Goal: Information Seeking & Learning: Learn about a topic

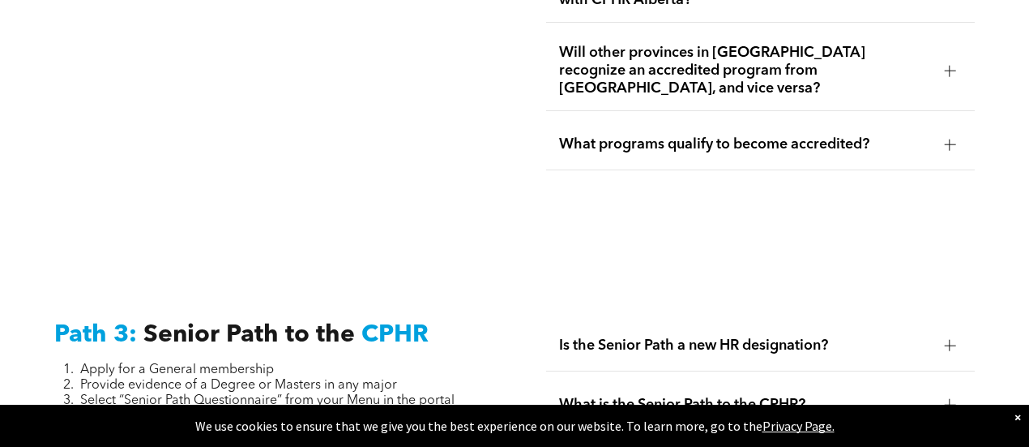
scroll to position [4052, 0]
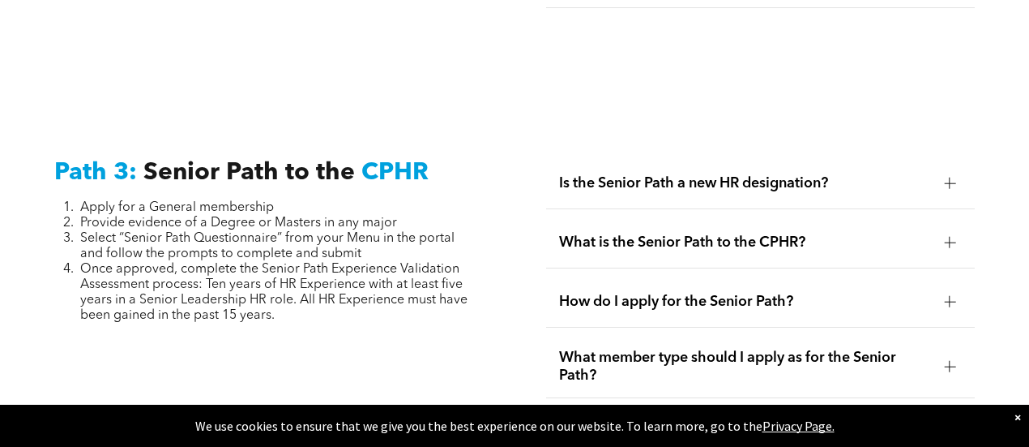
click at [744, 174] on span "Is the Senior Path a new HR designation?" at bounding box center [745, 183] width 372 height 18
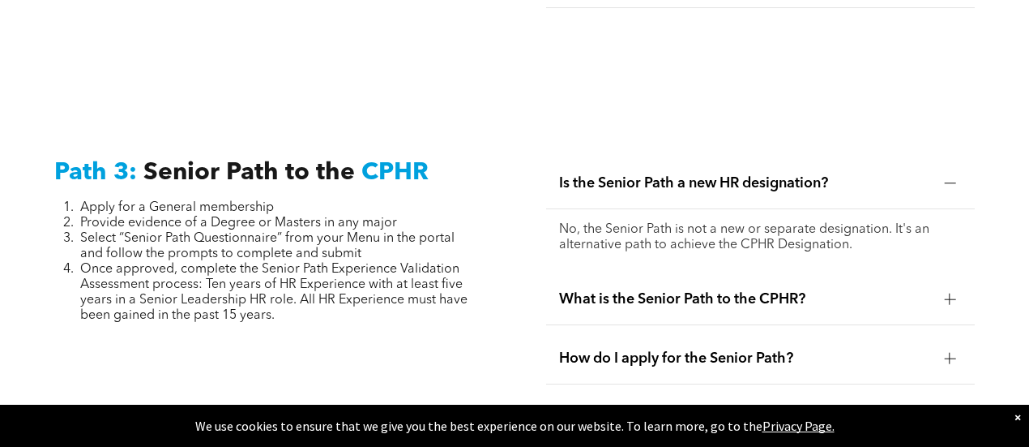
click at [744, 174] on span "Is the Senior Path a new HR designation?" at bounding box center [745, 183] width 372 height 18
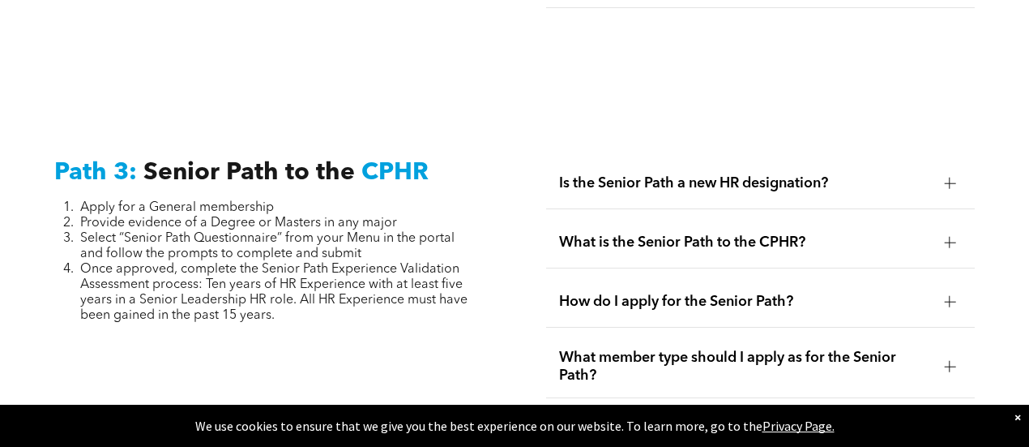
click at [708, 233] on span "What is the Senior Path to the CPHR?" at bounding box center [745, 242] width 372 height 18
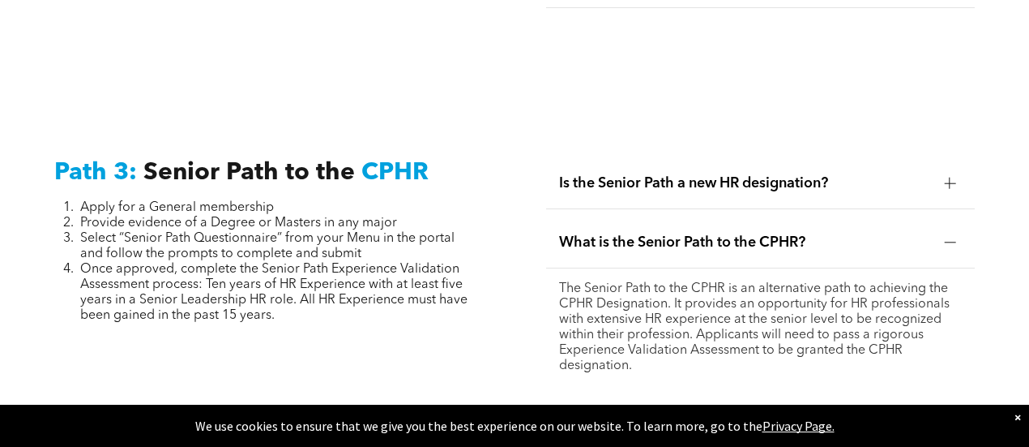
click at [708, 233] on span "What is the Senior Path to the CPHR?" at bounding box center [745, 242] width 372 height 18
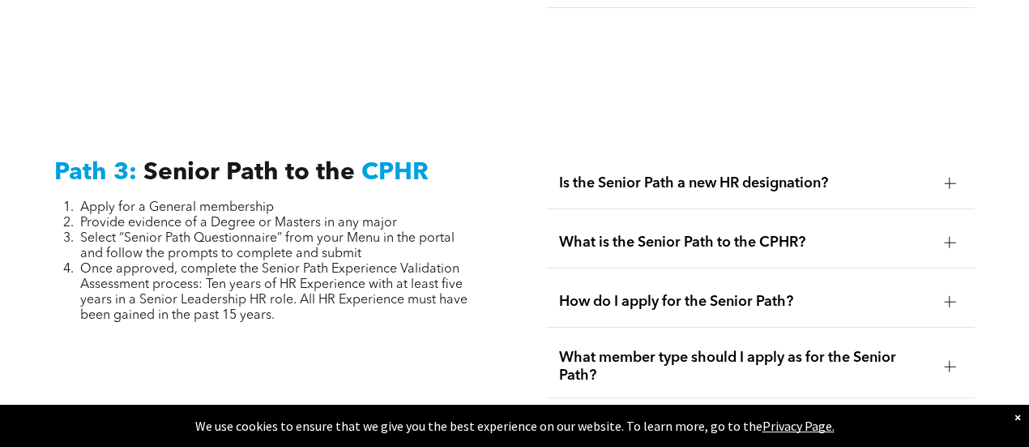
click at [690, 293] on span "How do I apply for the Senior Path?" at bounding box center [745, 302] width 372 height 18
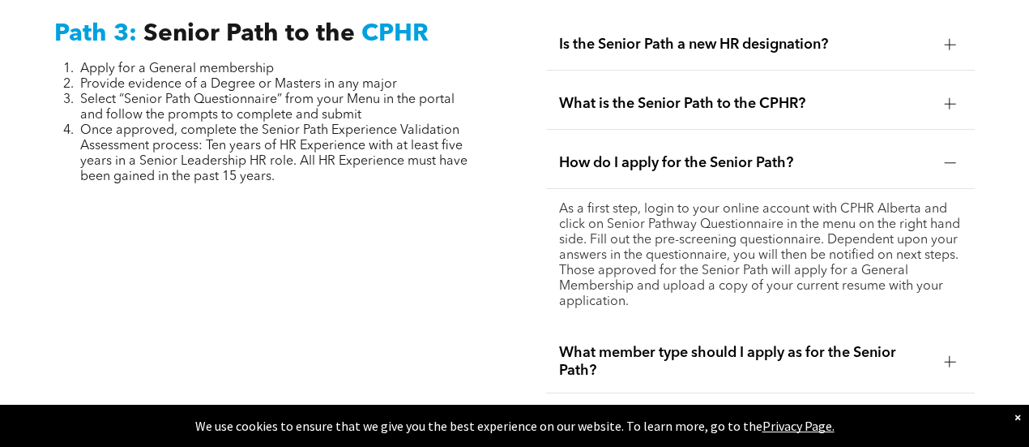
scroll to position [4214, 0]
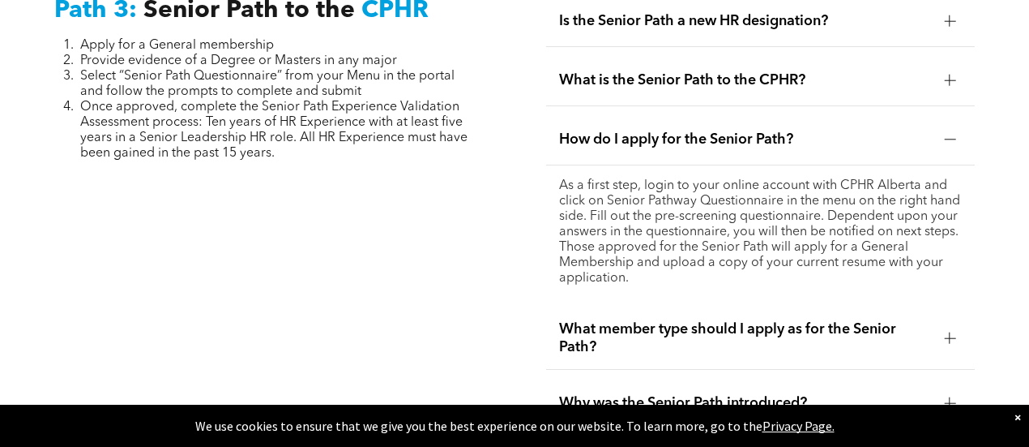
click at [688, 320] on span "What member type should I apply as for the Senior Path?" at bounding box center [745, 338] width 372 height 36
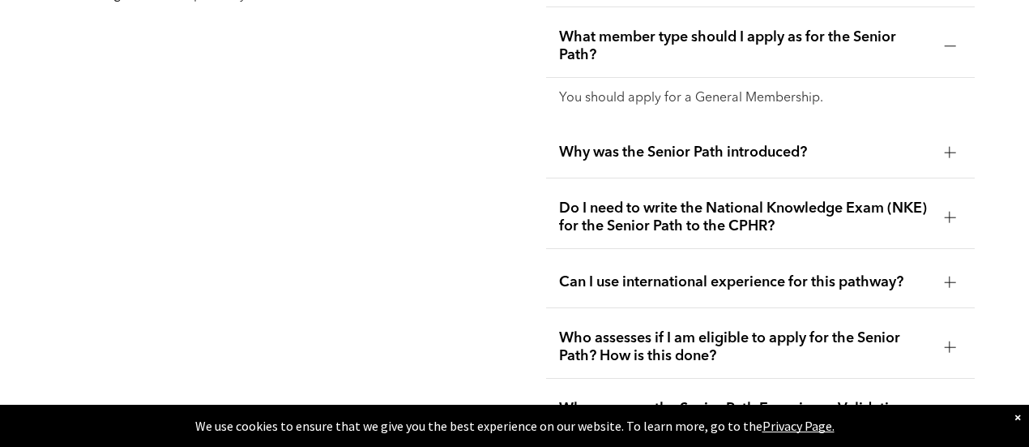
scroll to position [4376, 0]
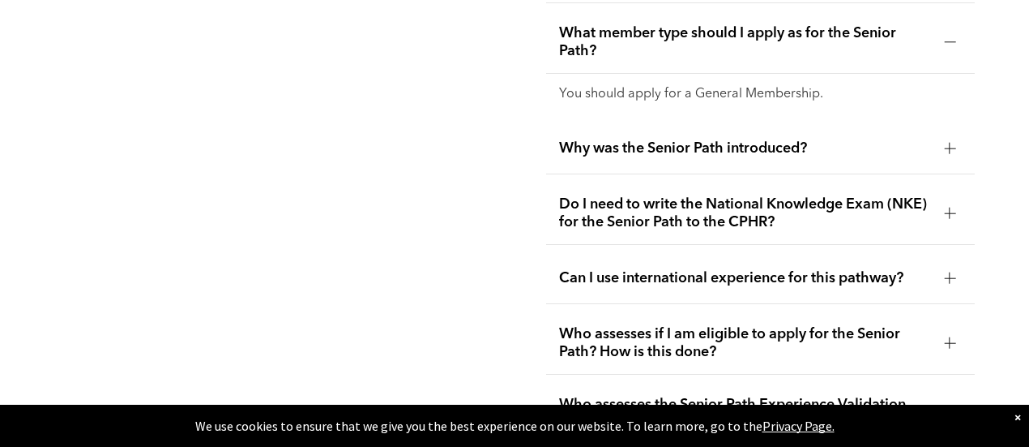
click at [851, 201] on span "Do I need to write the National Knowledge Exam (NKE) for the Senior Path to the…" at bounding box center [745, 213] width 372 height 36
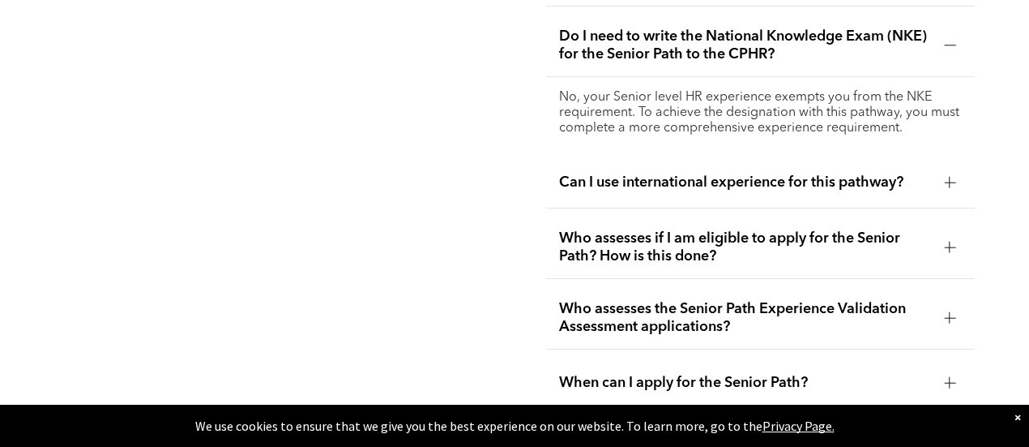
scroll to position [4539, 0]
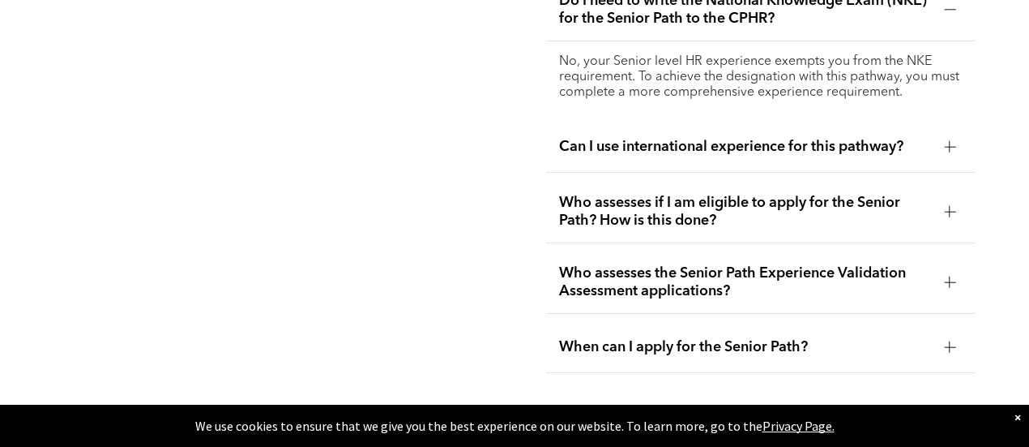
click at [707, 138] on span "Can I use international experience for this pathway?" at bounding box center [745, 147] width 372 height 18
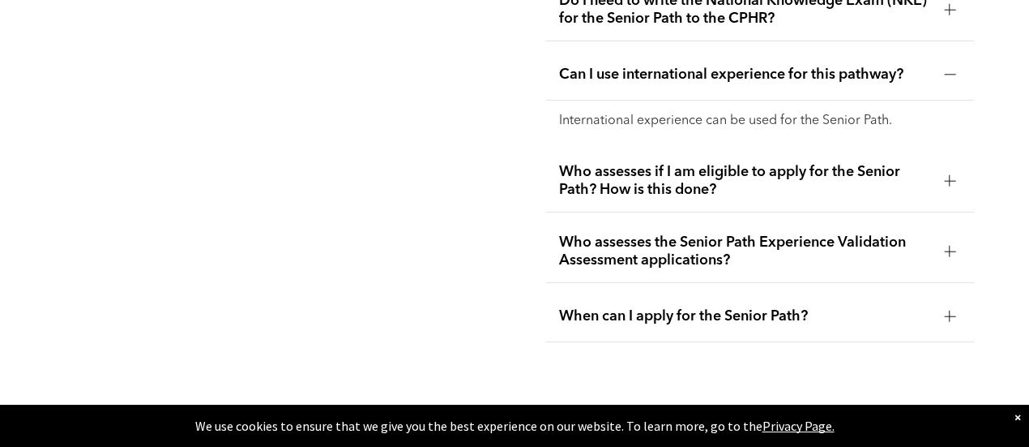
click at [868, 163] on span "Who assesses if I am eligible to apply for the Senior Path? How is this done?" at bounding box center [745, 181] width 372 height 36
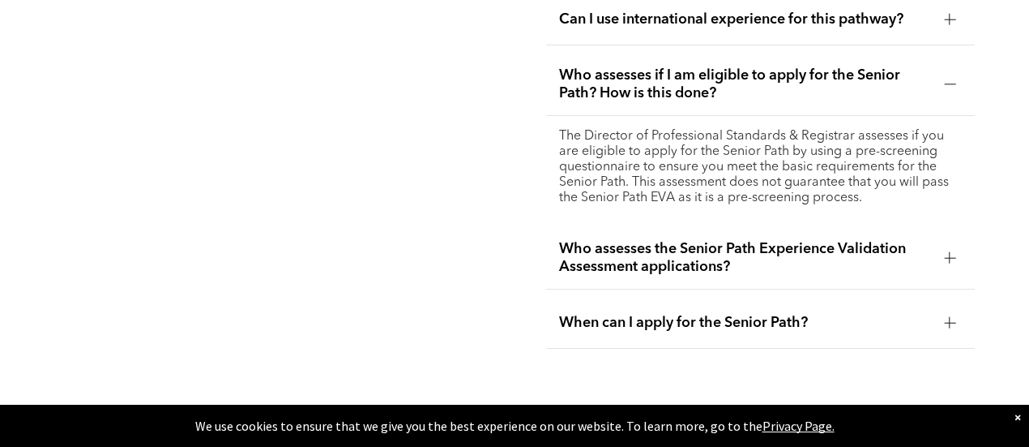
scroll to position [4620, 0]
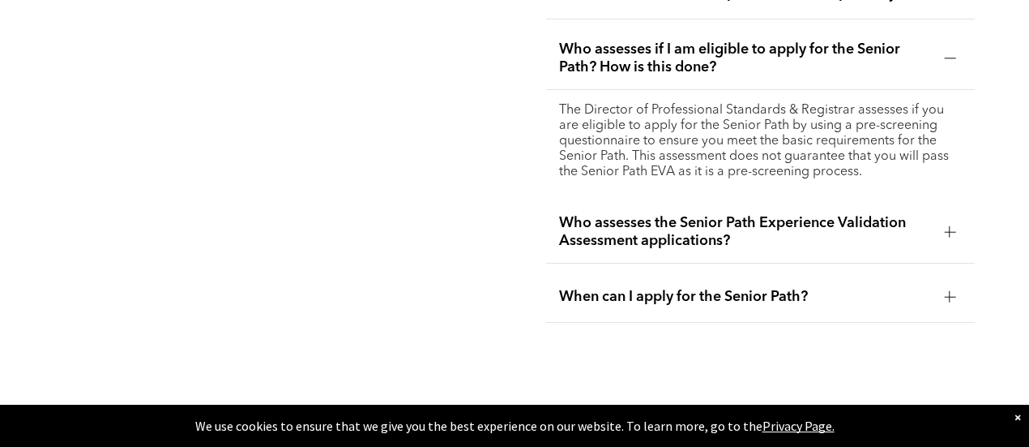
click at [674, 289] on div "When can I apply for the Senior Path?" at bounding box center [760, 297] width 429 height 51
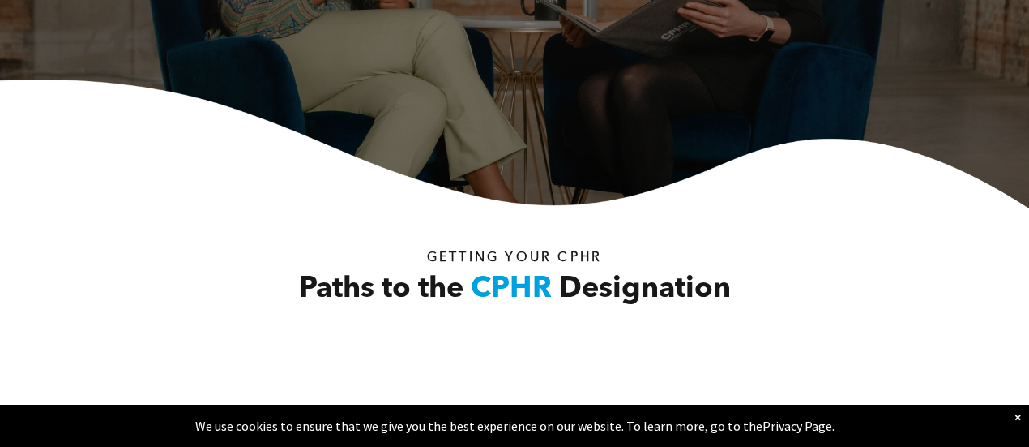
scroll to position [0, 0]
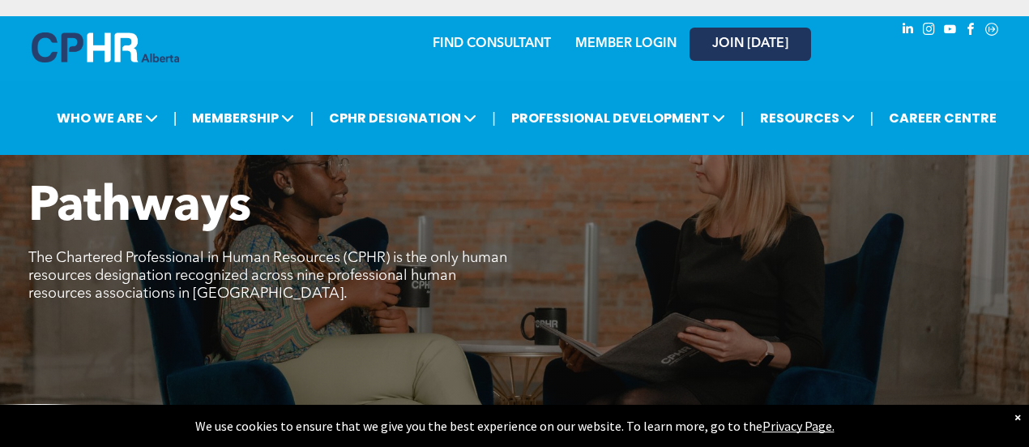
click at [758, 49] on span "JOIN [DATE]" at bounding box center [750, 43] width 76 height 15
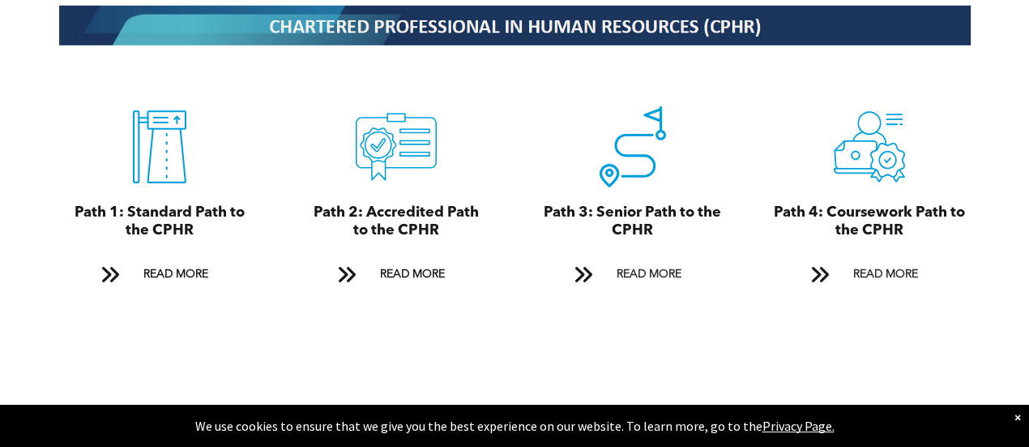
scroll to position [1783, 0]
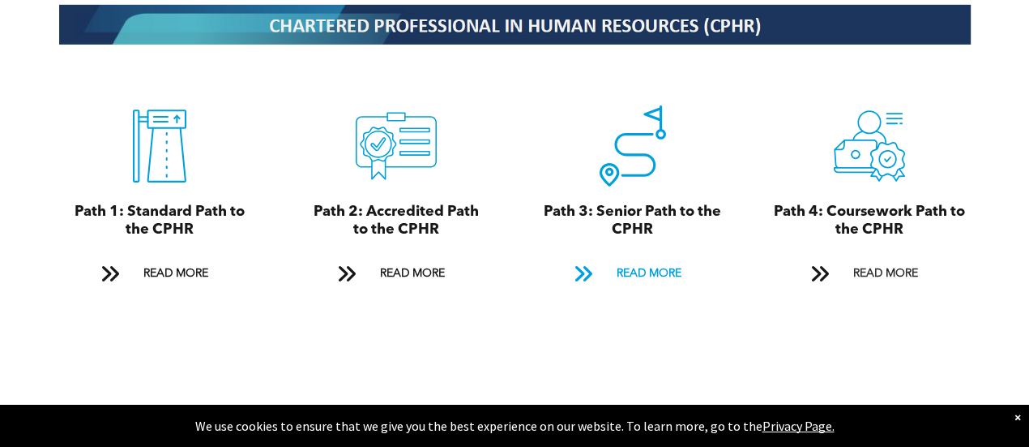
click at [652, 259] on span "READ MORE" at bounding box center [649, 274] width 76 height 30
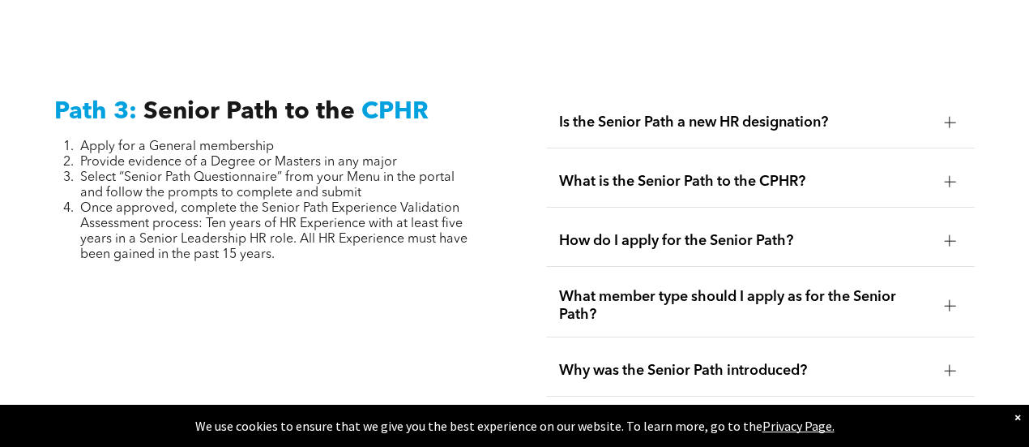
scroll to position [4115, 0]
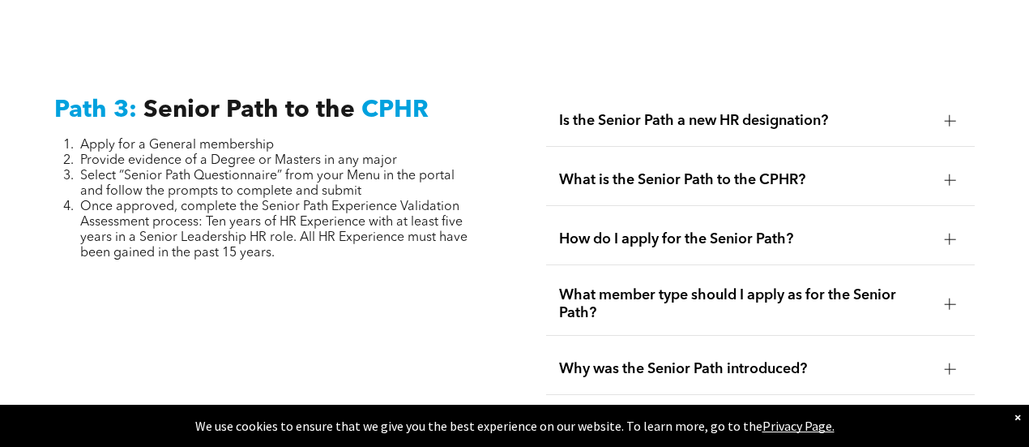
click at [669, 230] on span "How do I apply for the Senior Path?" at bounding box center [745, 239] width 372 height 18
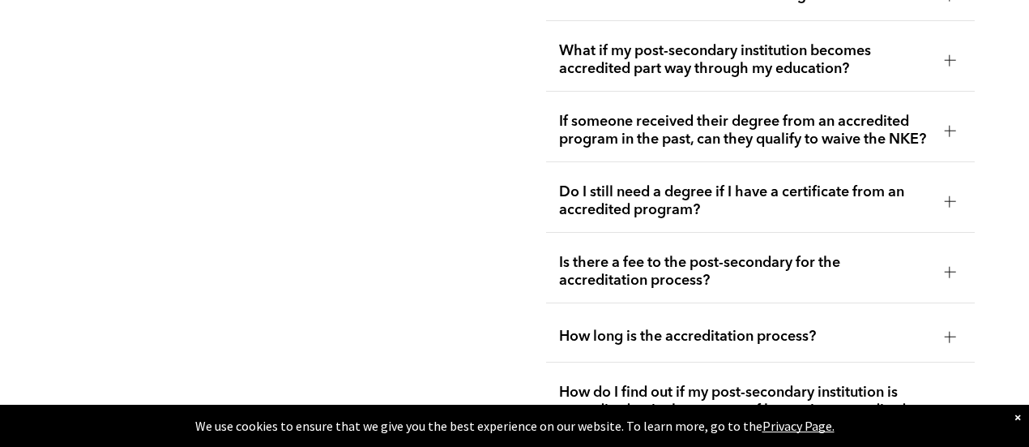
scroll to position [3223, 0]
